Goal: Task Accomplishment & Management: Use online tool/utility

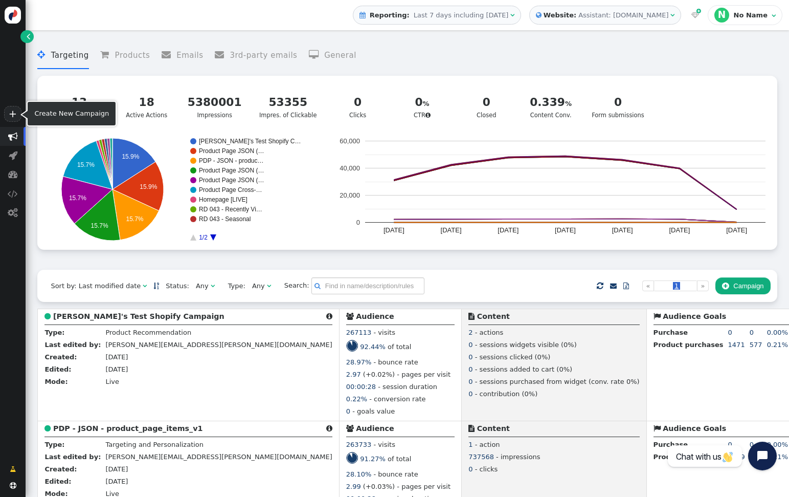
click at [17, 134] on span "" at bounding box center [13, 136] width 10 height 10
click at [16, 110] on link "+" at bounding box center [12, 114] width 17 height 16
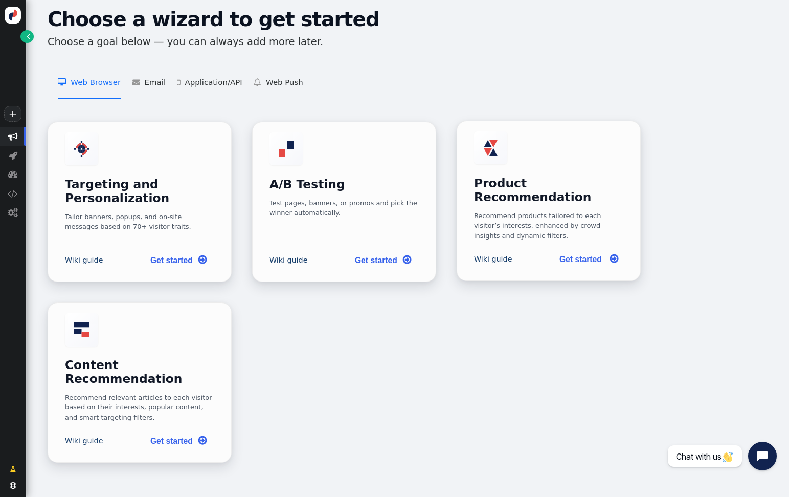
click at [526, 151] on div "Product Recommendation Recommend products tailored to each visitor’s interests,…" at bounding box center [549, 185] width 150 height 109
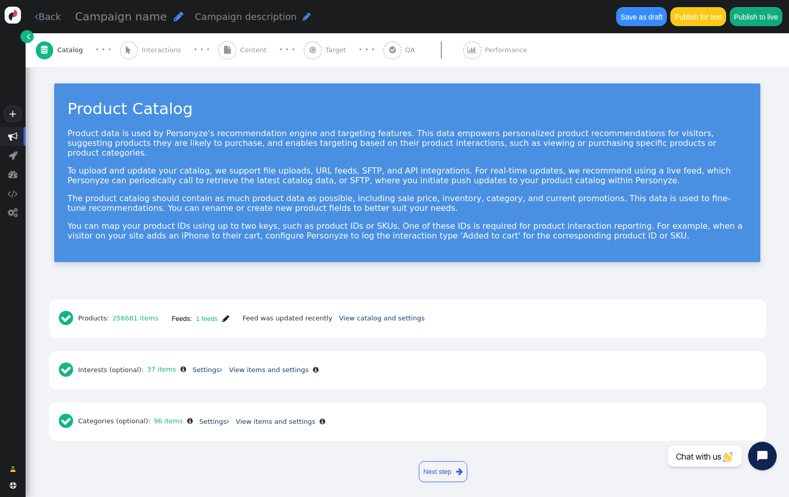
click at [218, 51] on span "" at bounding box center [227, 50] width 18 height 18
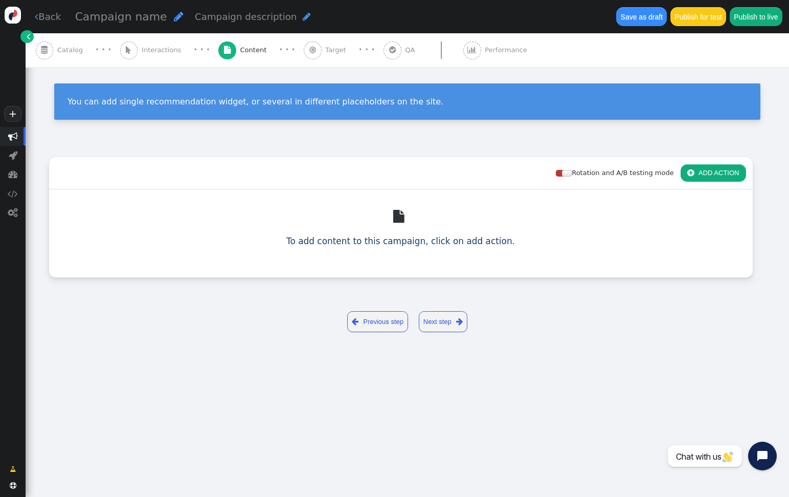
click at [395, 230] on div "" at bounding box center [400, 216] width 686 height 37
click at [402, 248] on div " To add content to this campaign, click on add action." at bounding box center [401, 222] width 704 height 67
click at [407, 236] on link "To add content to this campaign, click on add action." at bounding box center [400, 241] width 229 height 10
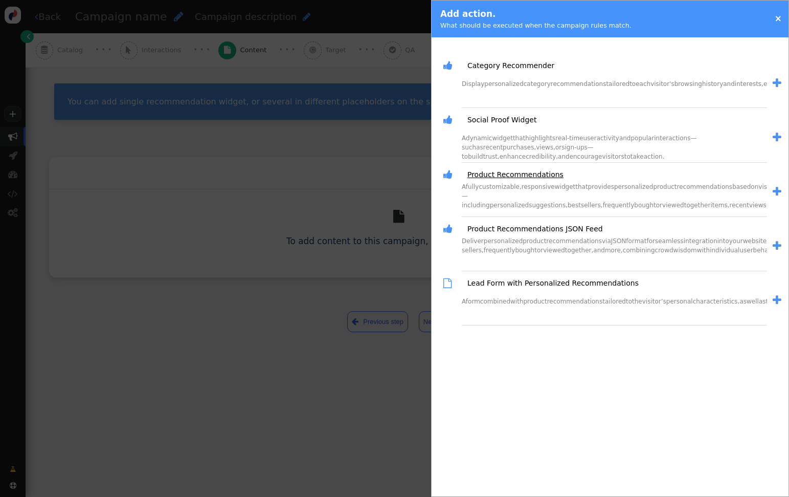
click at [524, 177] on link "Product Recommendations" at bounding box center [511, 174] width 103 height 11
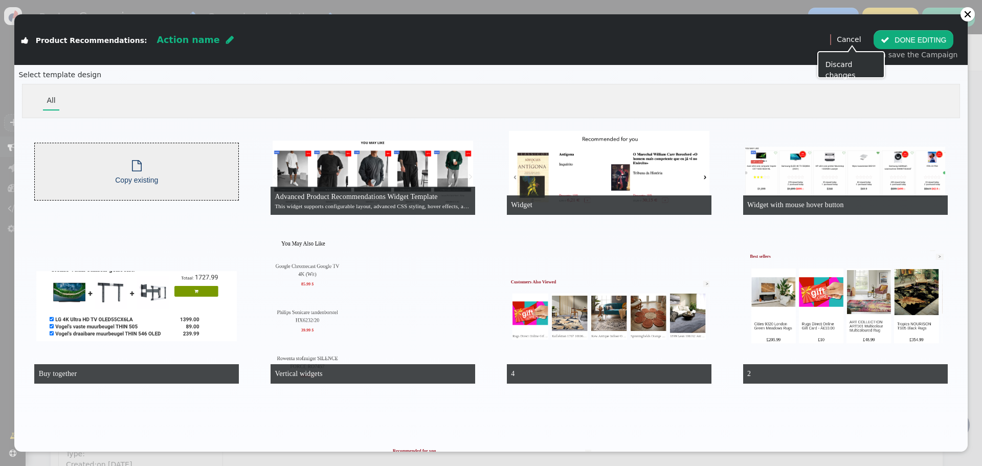
click at [788, 39] on link "Cancel" at bounding box center [849, 39] width 24 height 8
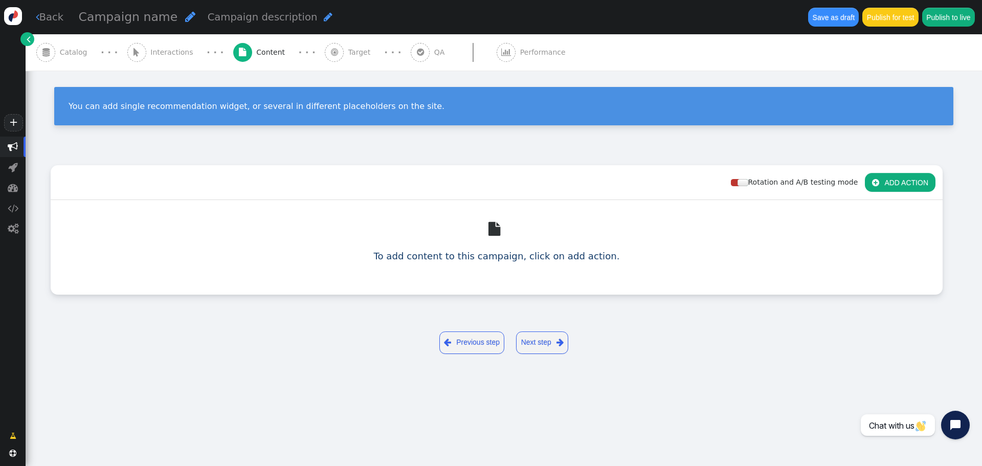
click at [788, 177] on button " ADD ACTION" at bounding box center [900, 182] width 71 height 18
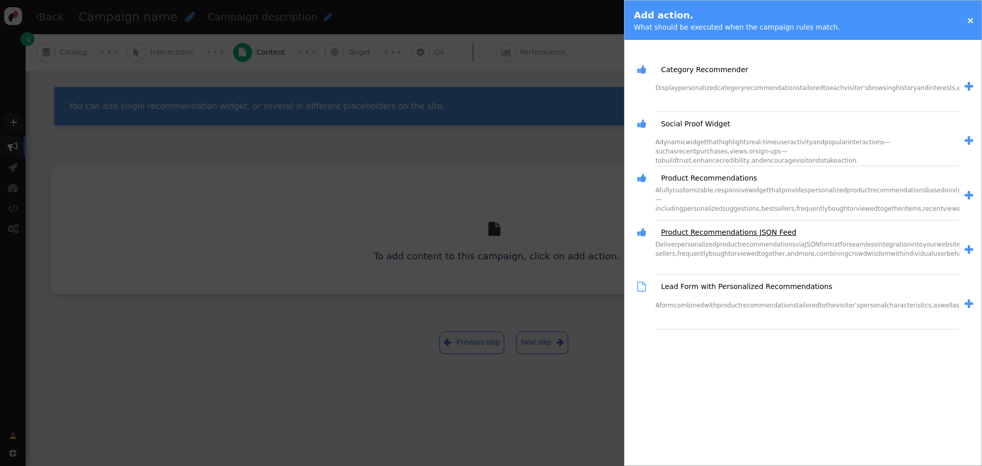
click at [759, 231] on link "Product Recommendations JSON Feed" at bounding box center [724, 232] width 143 height 11
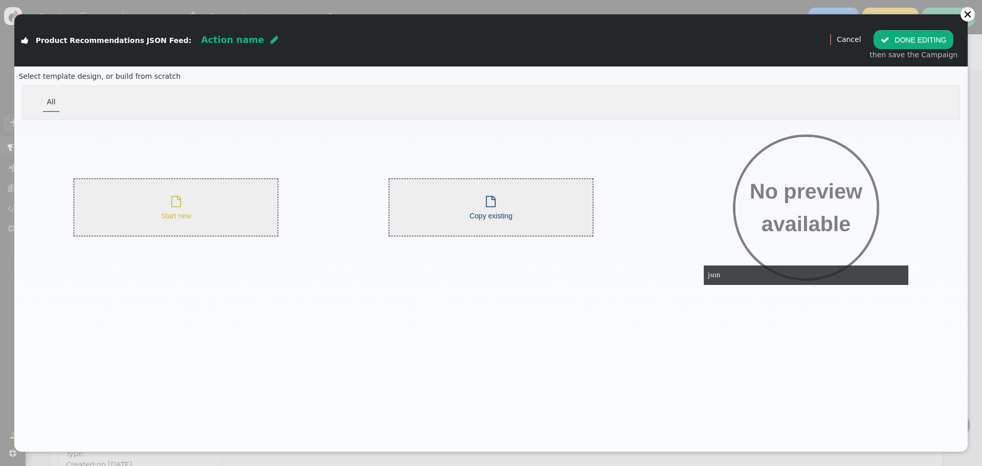
click at [200, 217] on div " Start new" at bounding box center [176, 207] width 205 height 58
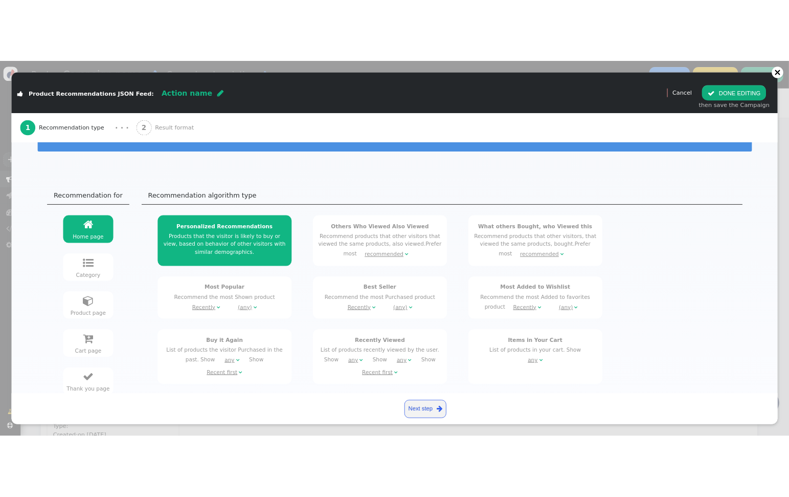
scroll to position [102, 0]
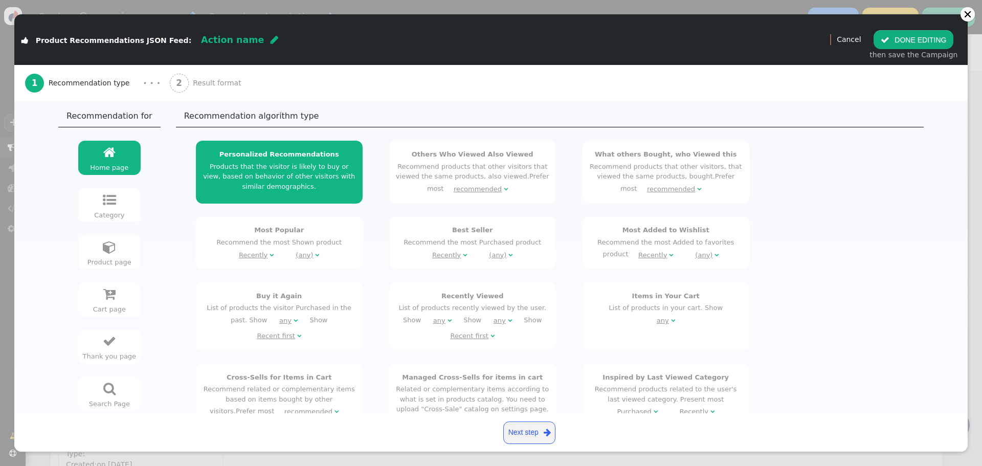
click at [110, 215] on div "Category" at bounding box center [109, 215] width 54 height 10
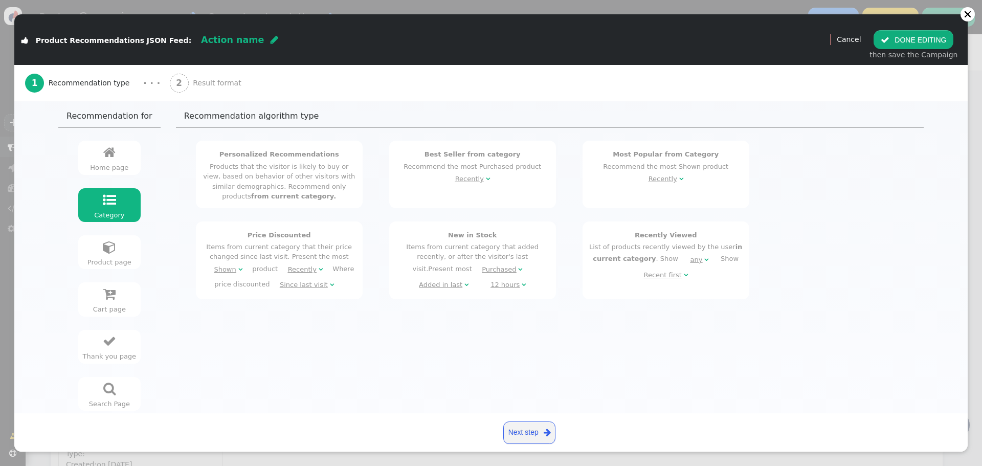
click at [92, 171] on div "Home page" at bounding box center [109, 168] width 54 height 10
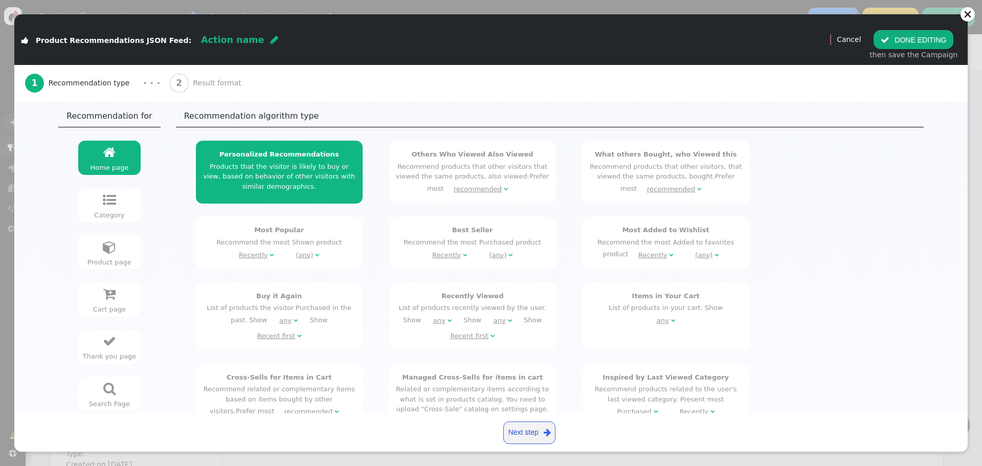
click at [481, 194] on div "recommended" at bounding box center [478, 189] width 48 height 10
click at [488, 193] on span "recommended " at bounding box center [480, 189] width 67 height 15
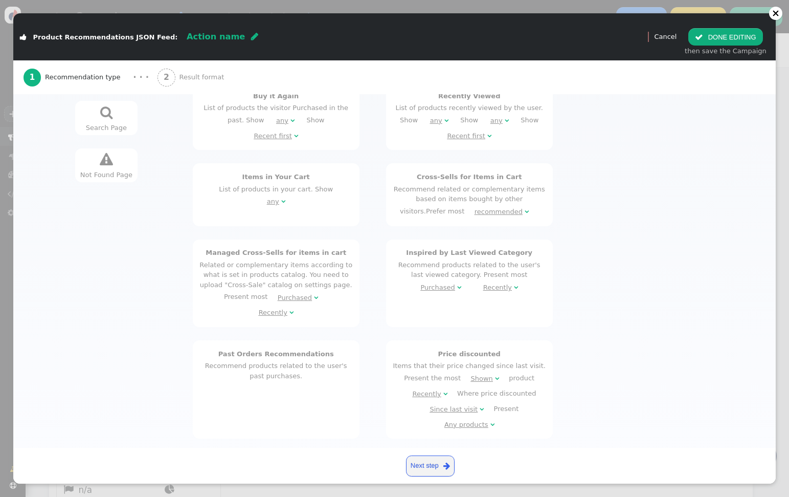
scroll to position [225, 0]
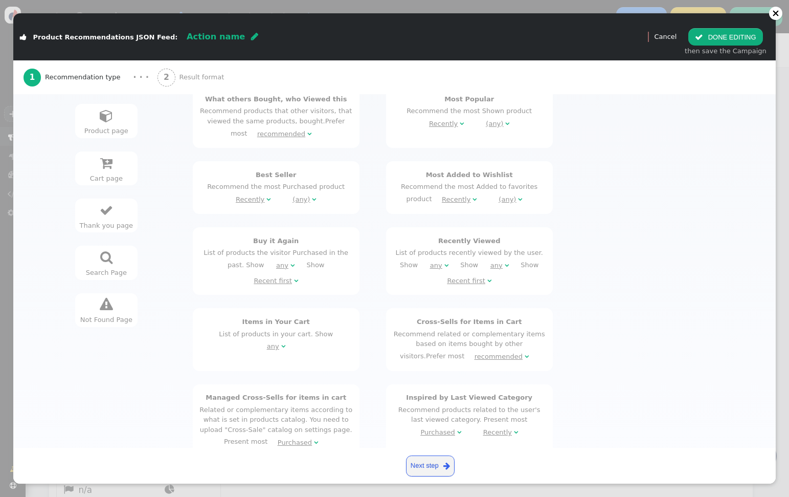
click at [107, 278] on div "Search Page" at bounding box center [106, 272] width 54 height 10
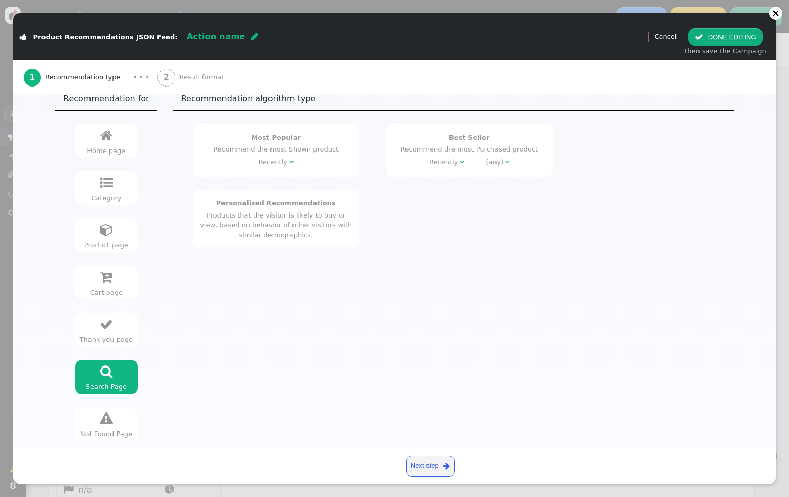
scroll to position [123, 0]
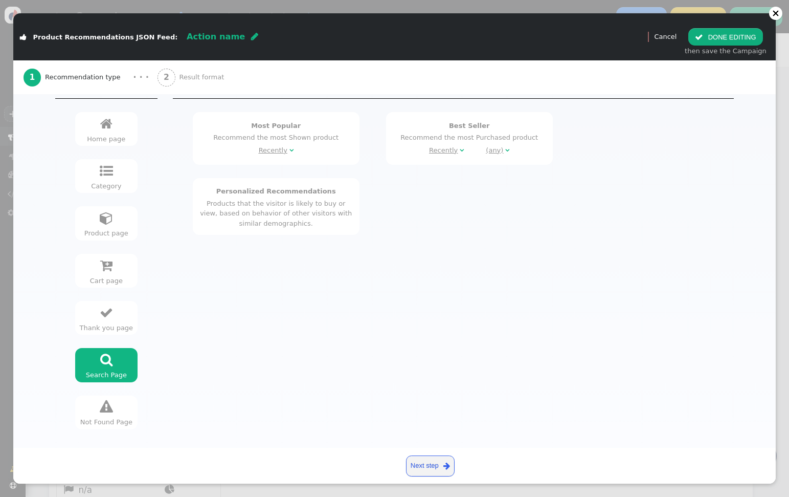
click at [126, 322] on link " Thank you page" at bounding box center [106, 318] width 62 height 34
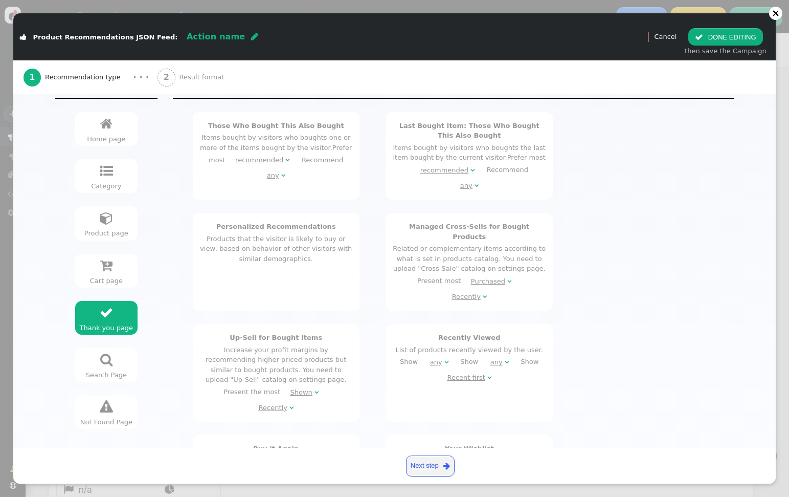
click at [94, 265] on link " Cart page" at bounding box center [106, 271] width 62 height 34
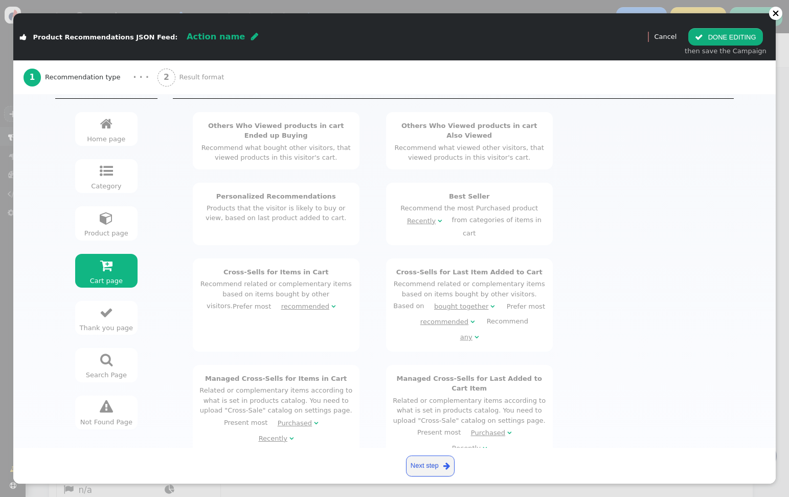
click at [108, 221] on link " Product page" at bounding box center [106, 223] width 62 height 34
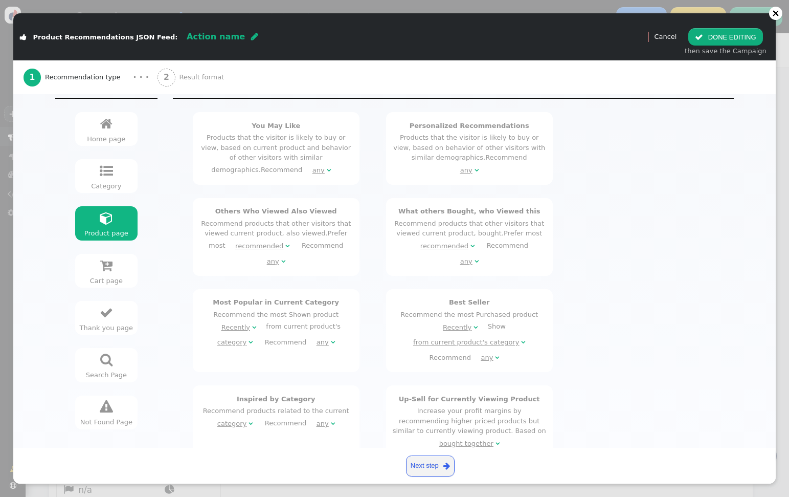
click at [235, 244] on div "recommended" at bounding box center [259, 246] width 48 height 10
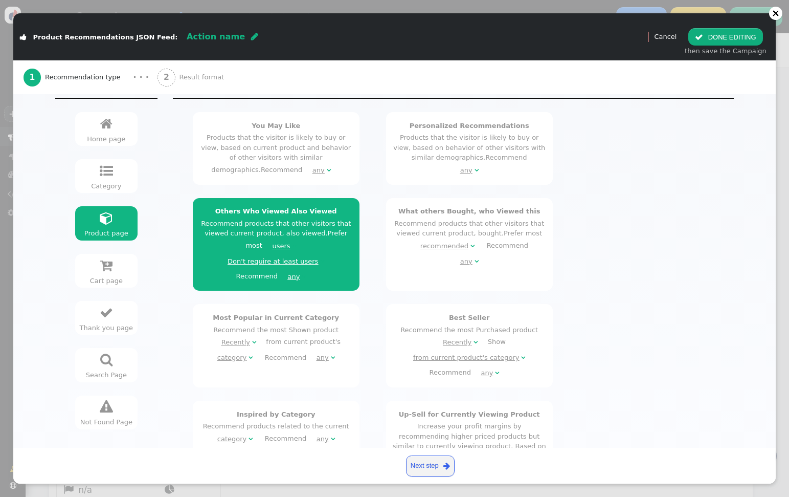
click at [265, 246] on span "users " at bounding box center [283, 245] width 37 height 15
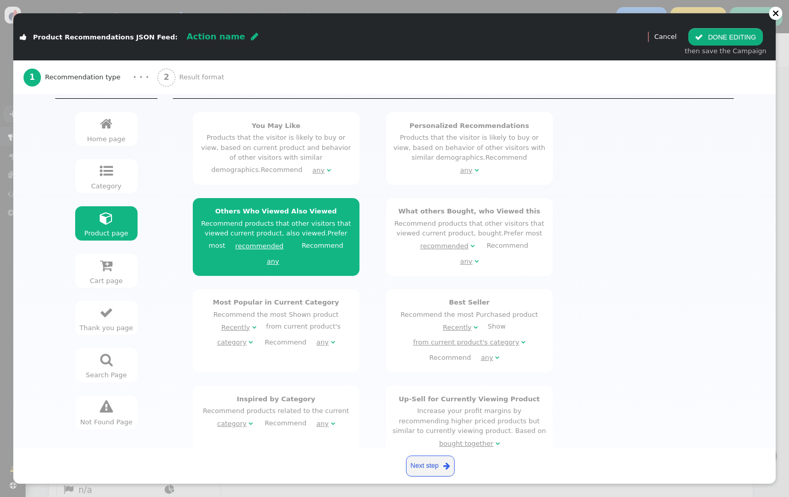
click at [235, 248] on div "recommended" at bounding box center [259, 246] width 48 height 10
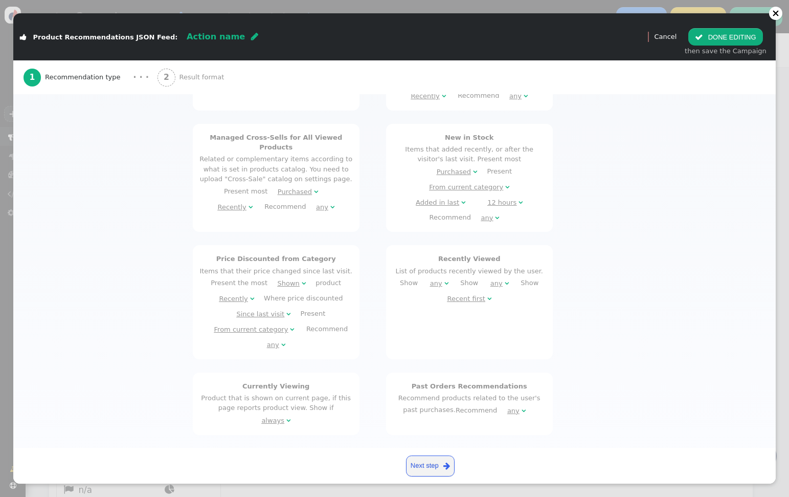
scroll to position [787, 0]
